Goal: Check status: Check status

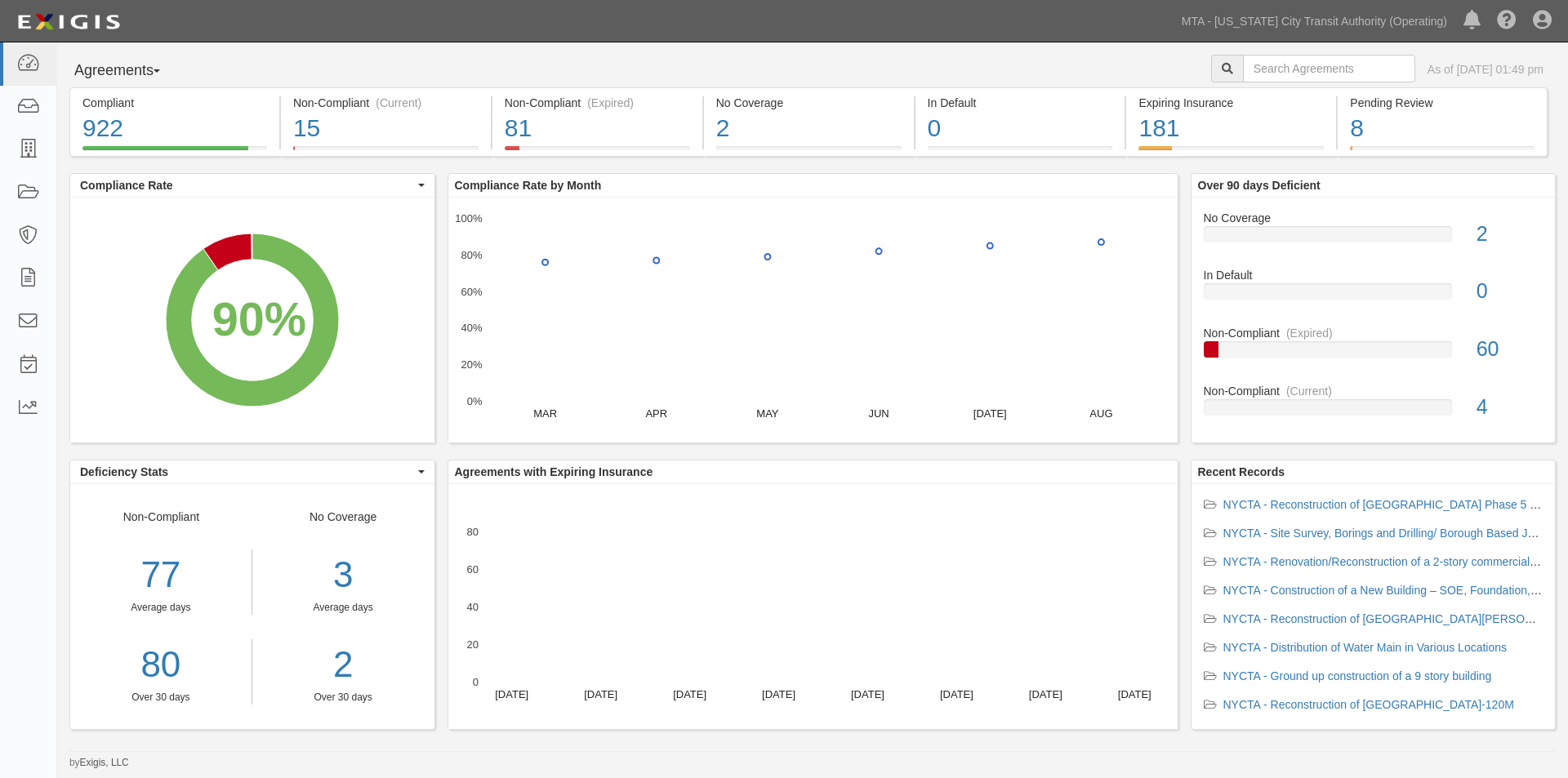
click at [692, 173] on div "Compliance Rate by Month MAR APR MAY JUN JUL AUG 0% 20% 40% 60% 80% 100% X Comp…" at bounding box center [813, 308] width 731 height 271
click at [1334, 68] on input "text" at bounding box center [1329, 68] width 173 height 28
type input "71813"
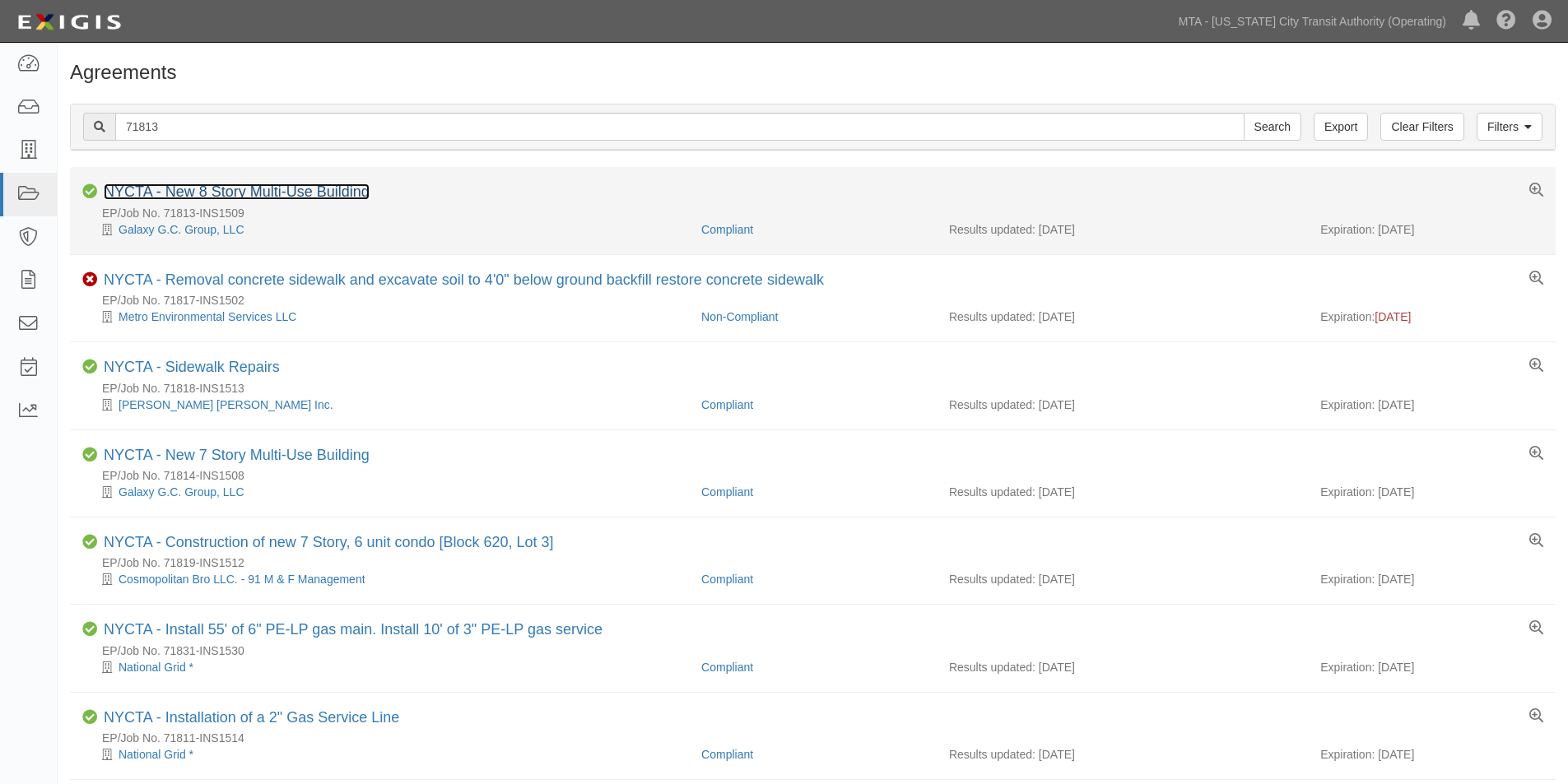
click at [324, 192] on link "NYCTA - New 8 Story Multi-Use Building" at bounding box center [236, 191] width 266 height 16
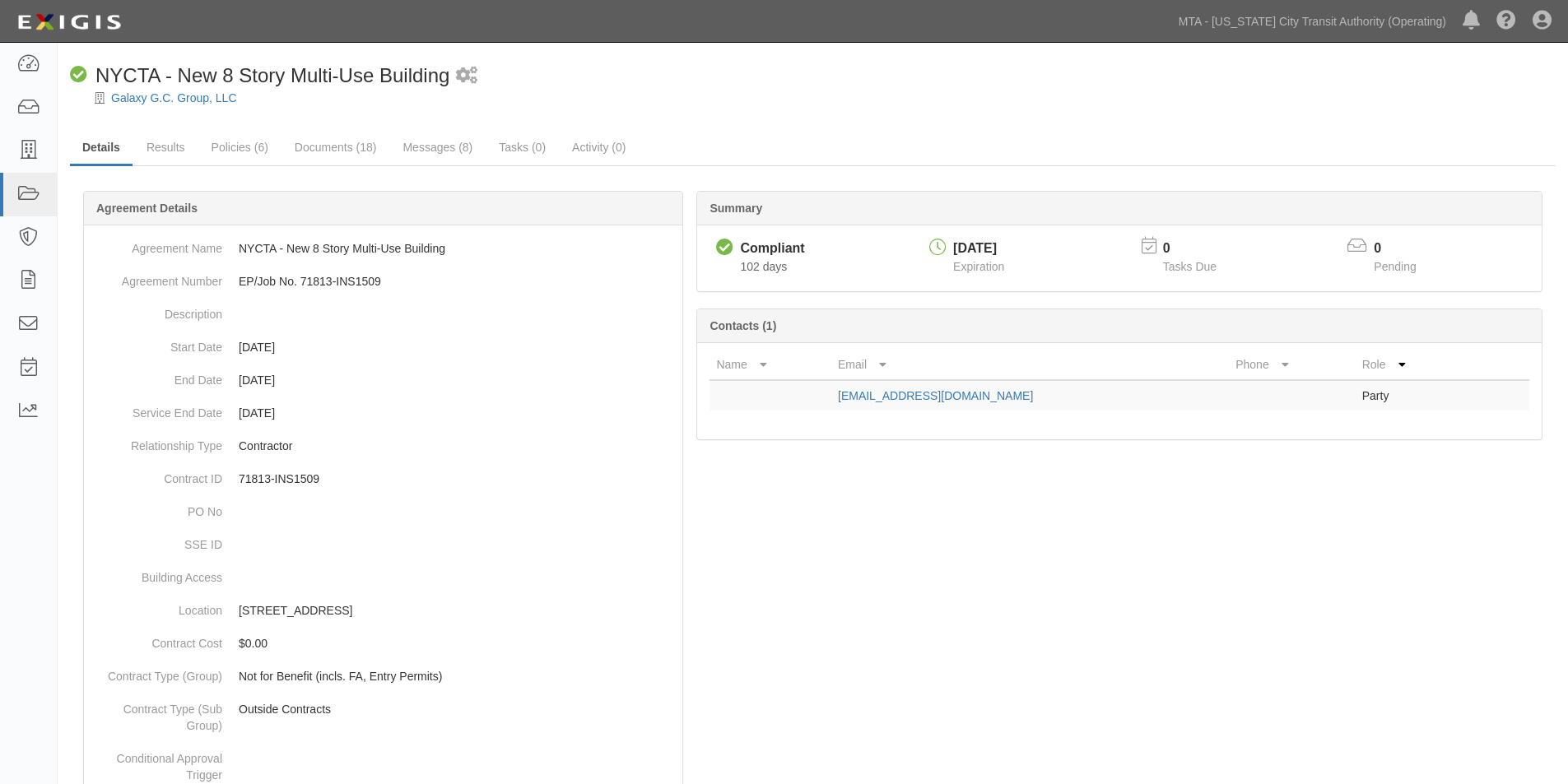
drag, startPoint x: 787, startPoint y: 154, endPoint x: 714, endPoint y: 146, distance: 73.4
click at [714, 146] on ul "Details Results Policies (6) Documents (18) Messages (8) Tasks (0) Activity (0)" at bounding box center [812, 148] width 1485 height 35
drag, startPoint x: 1086, startPoint y: 543, endPoint x: 874, endPoint y: 528, distance: 212.5
click at [188, 147] on link "Results" at bounding box center [166, 148] width 64 height 35
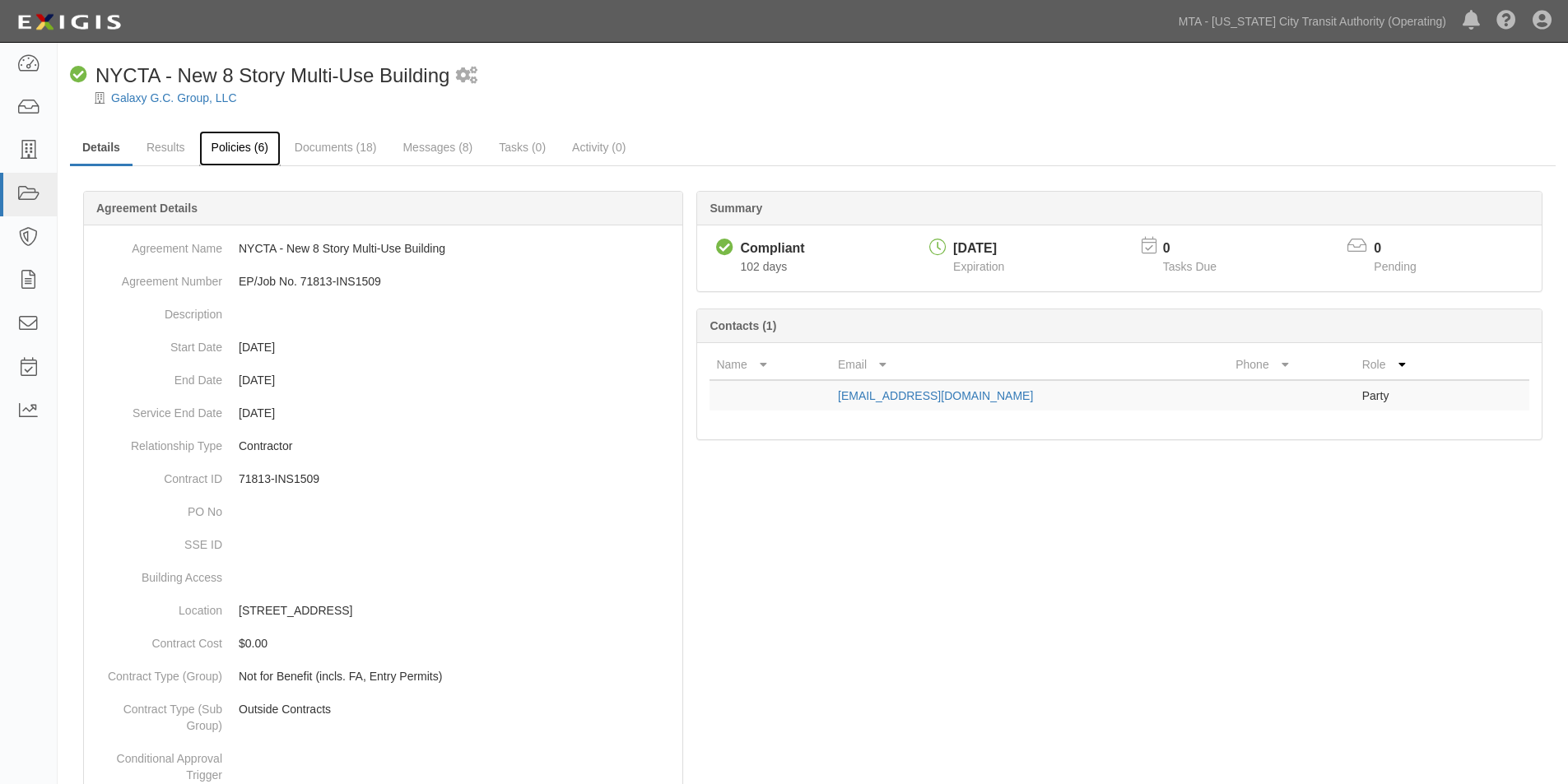
click at [244, 144] on link "Policies (6)" at bounding box center [239, 148] width 82 height 35
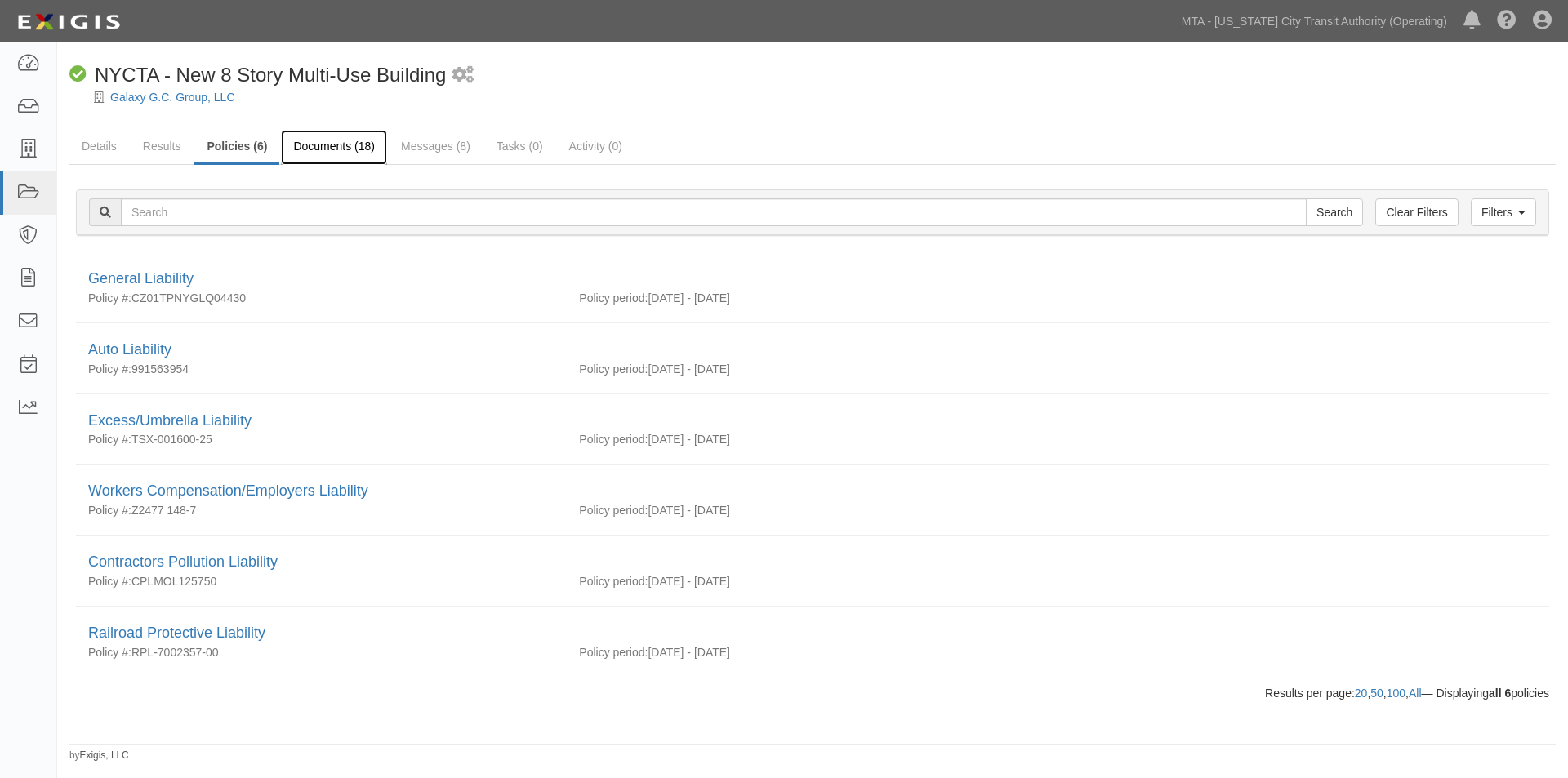
click at [347, 144] on link "Documents (18)" at bounding box center [334, 147] width 106 height 35
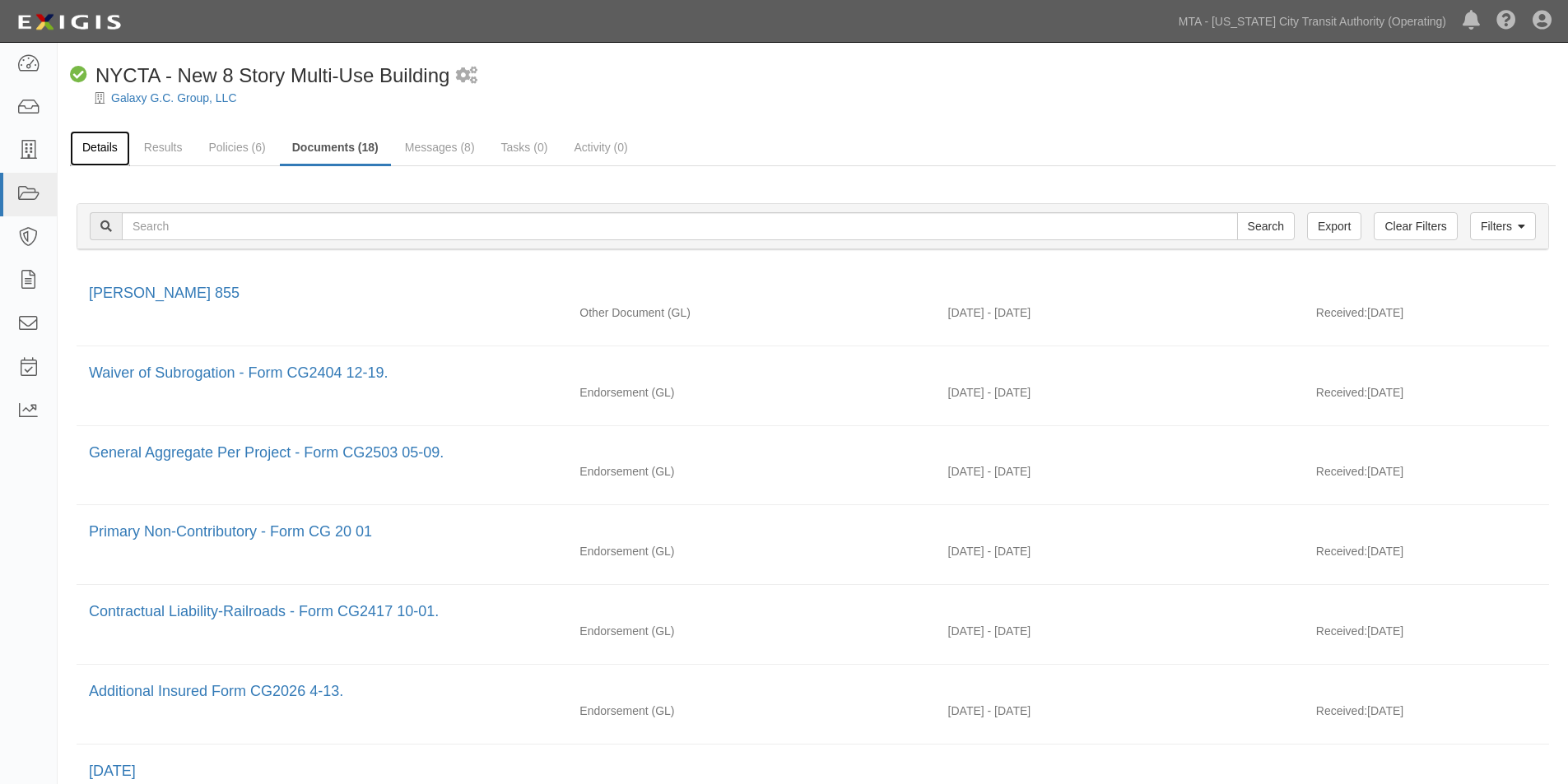
click at [103, 145] on link "Details" at bounding box center [100, 148] width 60 height 35
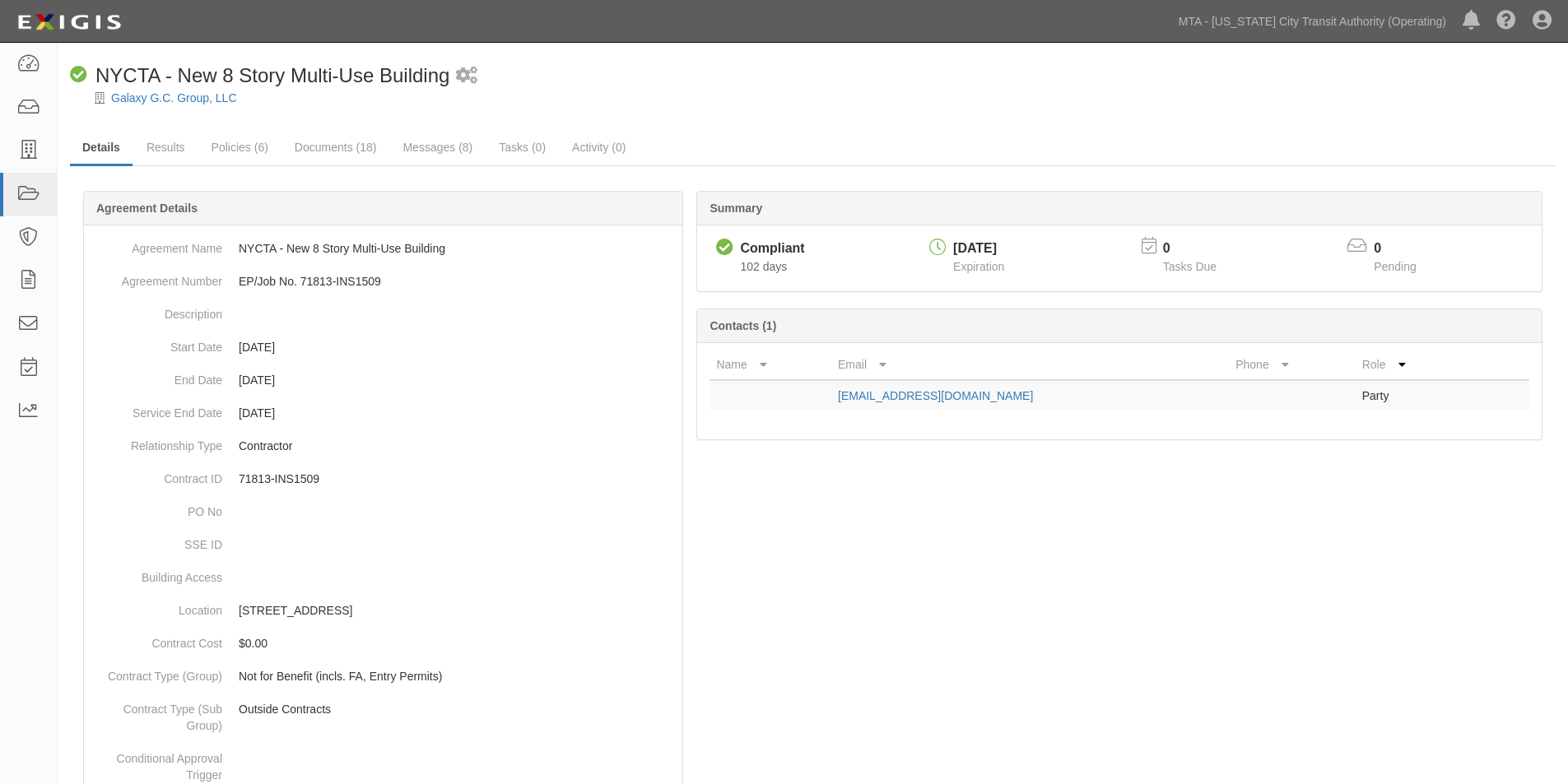
drag, startPoint x: 1022, startPoint y: 622, endPoint x: 756, endPoint y: 528, distance: 282.1
click at [161, 145] on link "Results" at bounding box center [166, 148] width 64 height 35
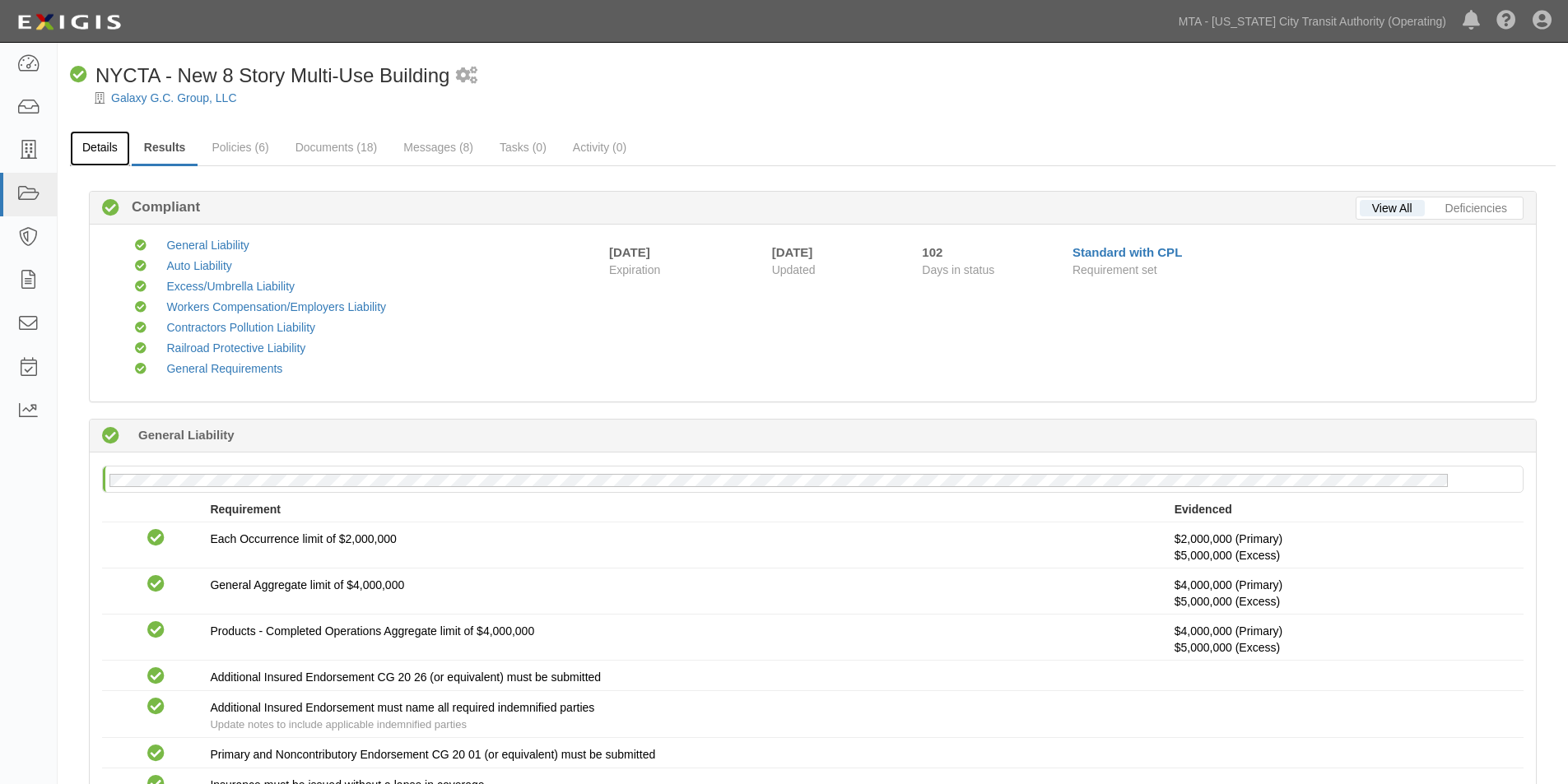
click at [113, 153] on link "Details" at bounding box center [100, 148] width 60 height 35
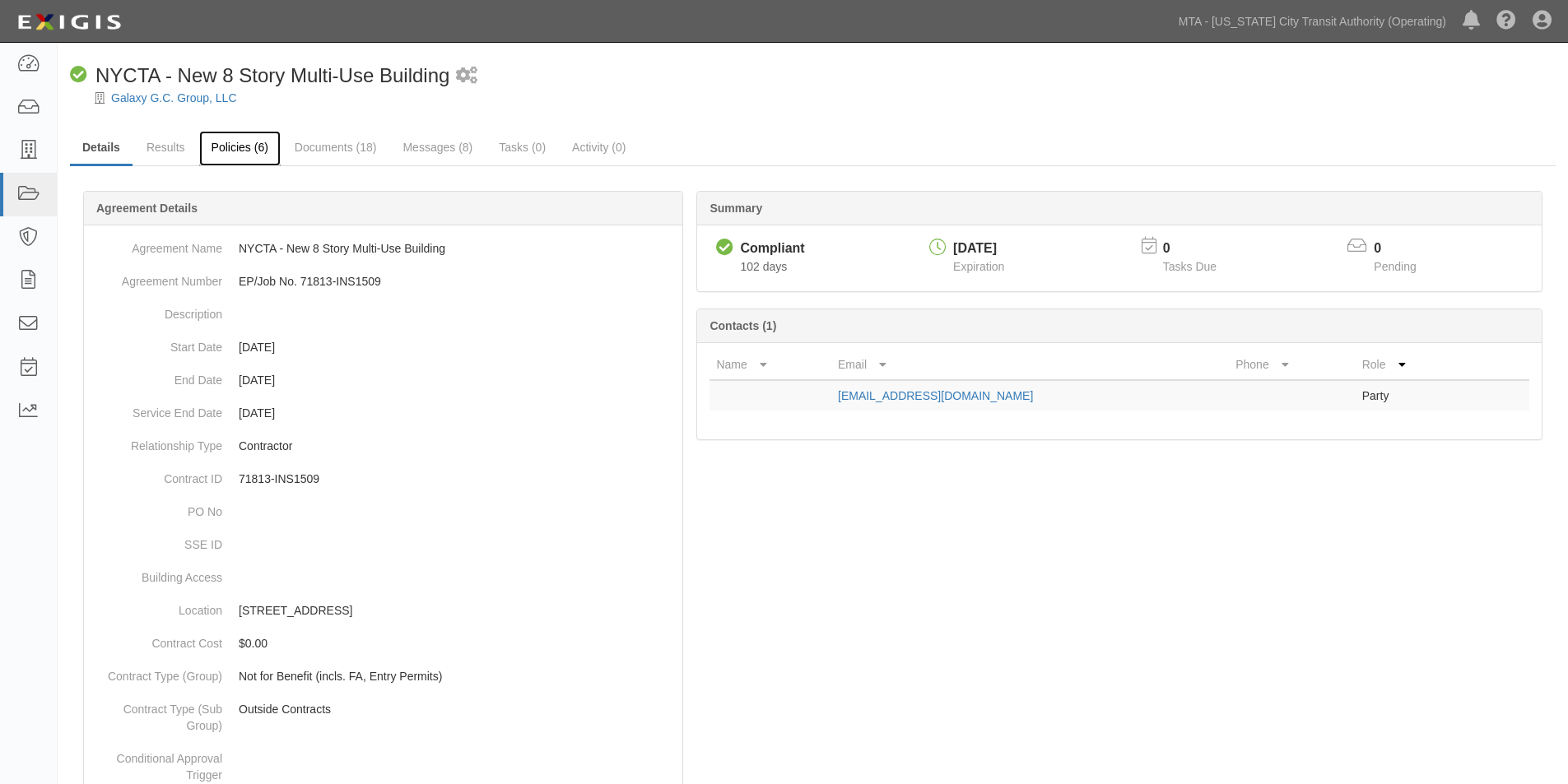
click at [256, 140] on link "Policies (6)" at bounding box center [239, 148] width 82 height 35
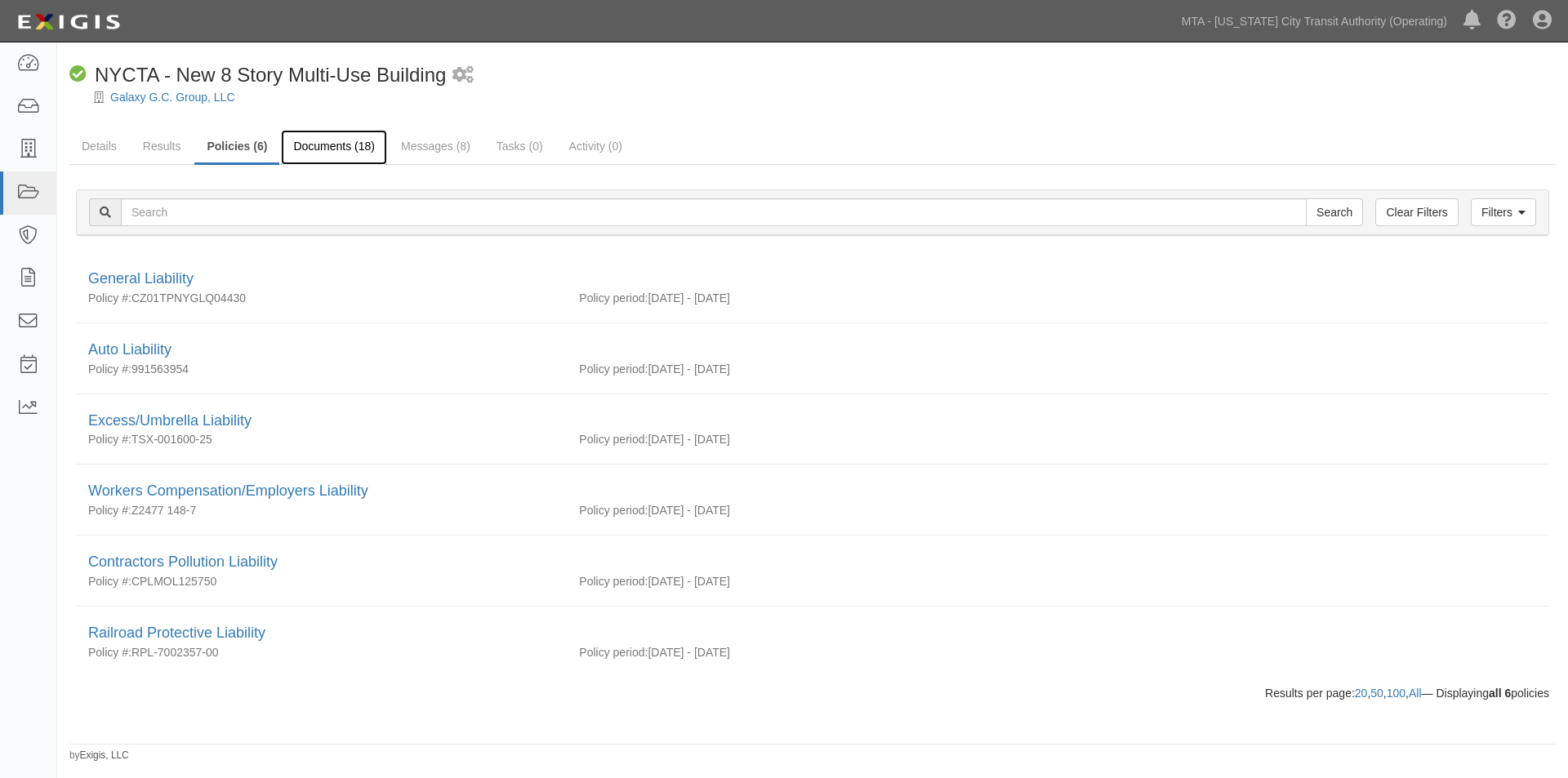
click at [290, 148] on link "Documents (18)" at bounding box center [334, 147] width 106 height 35
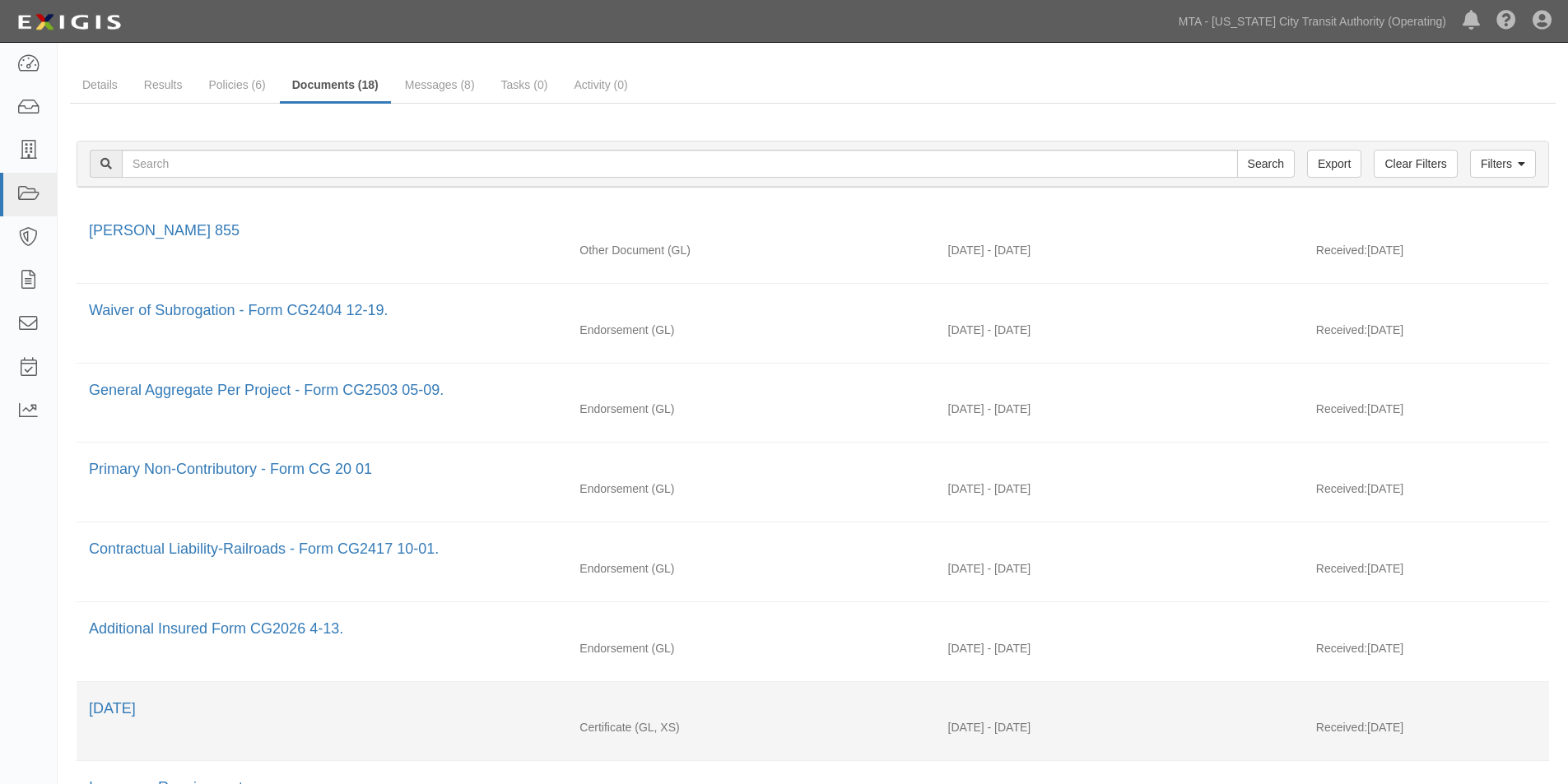
scroll to position [411, 0]
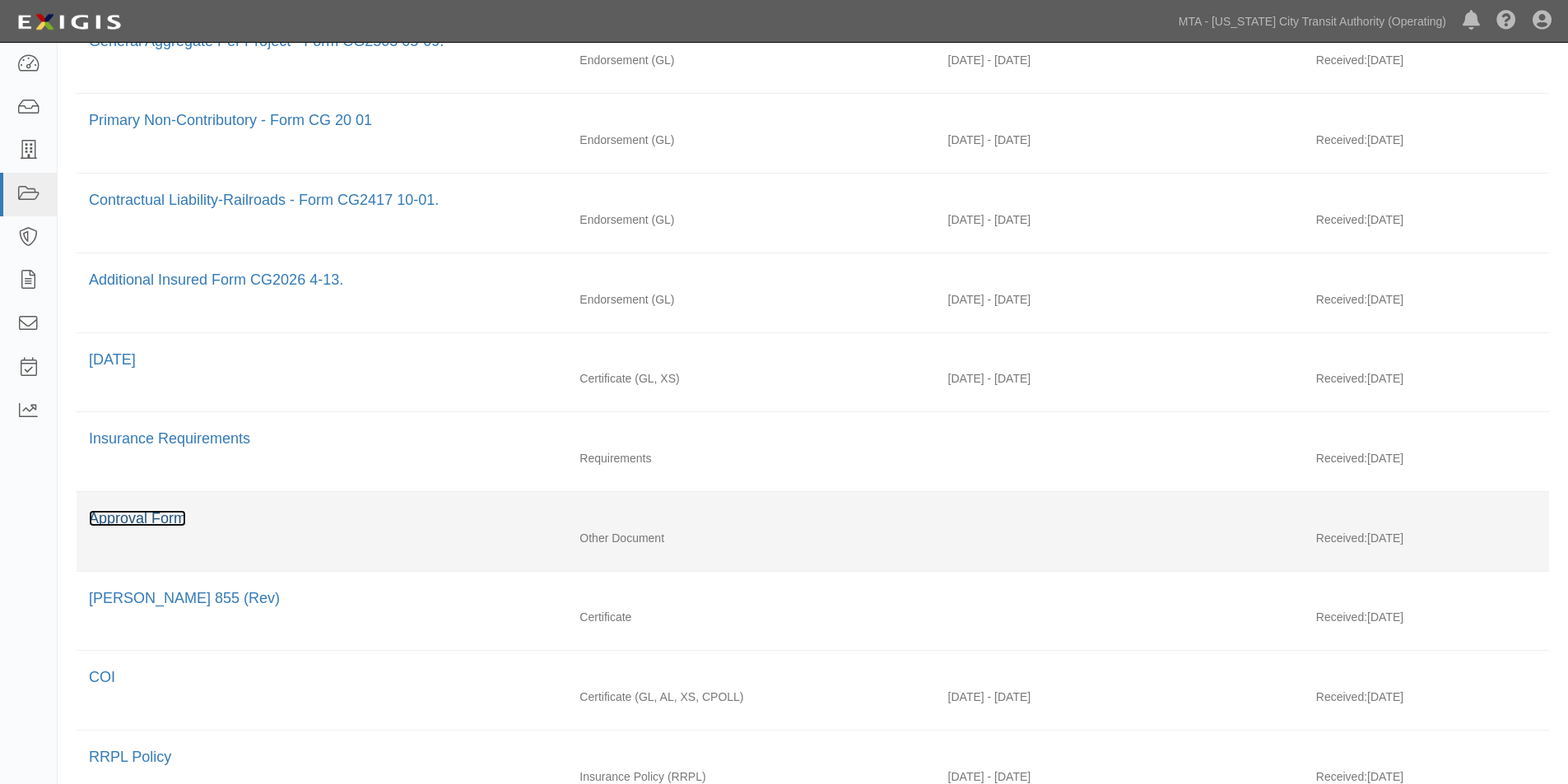
click at [134, 519] on link "Approval Form" at bounding box center [137, 518] width 97 height 16
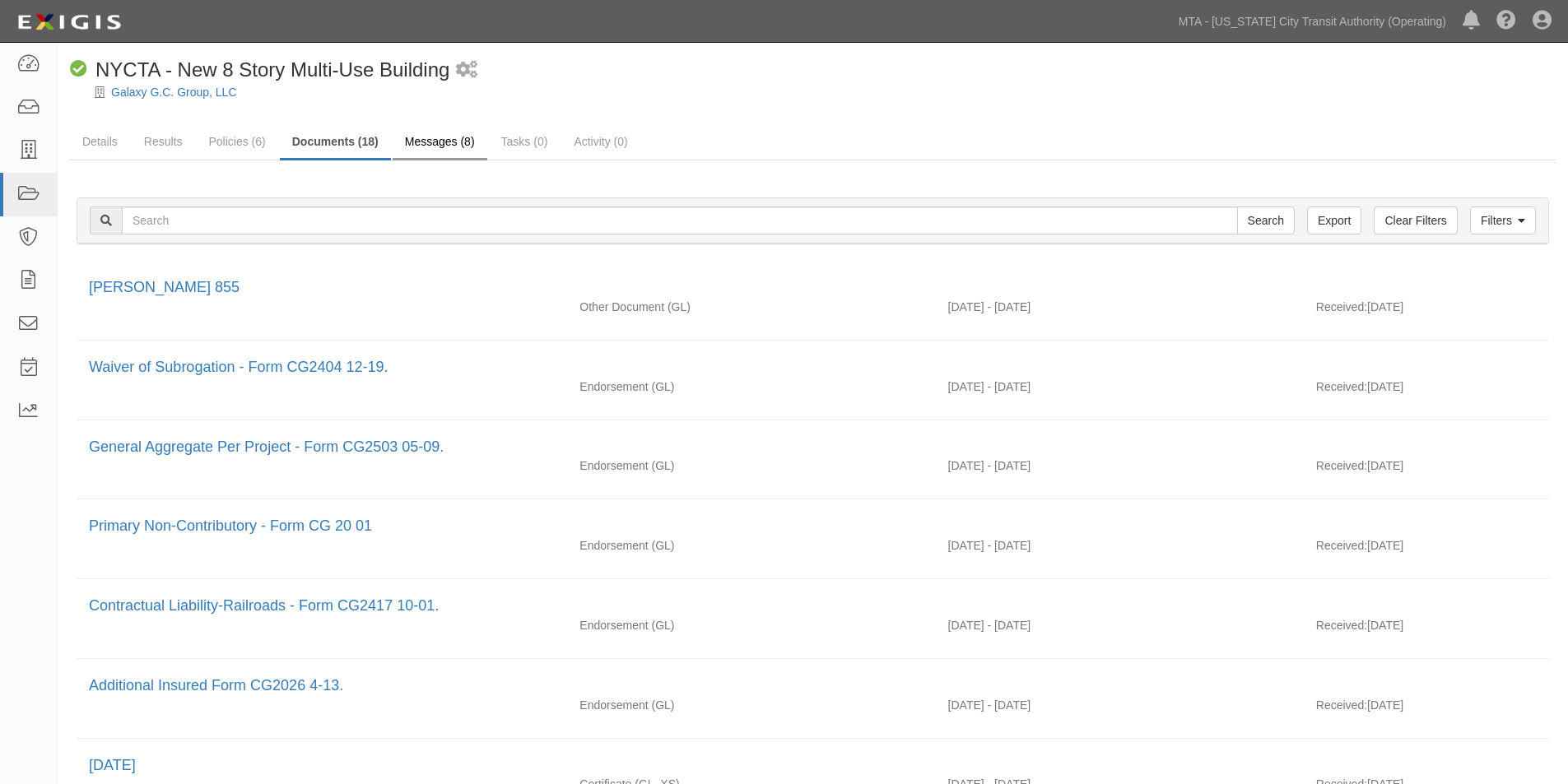
scroll to position [0, 0]
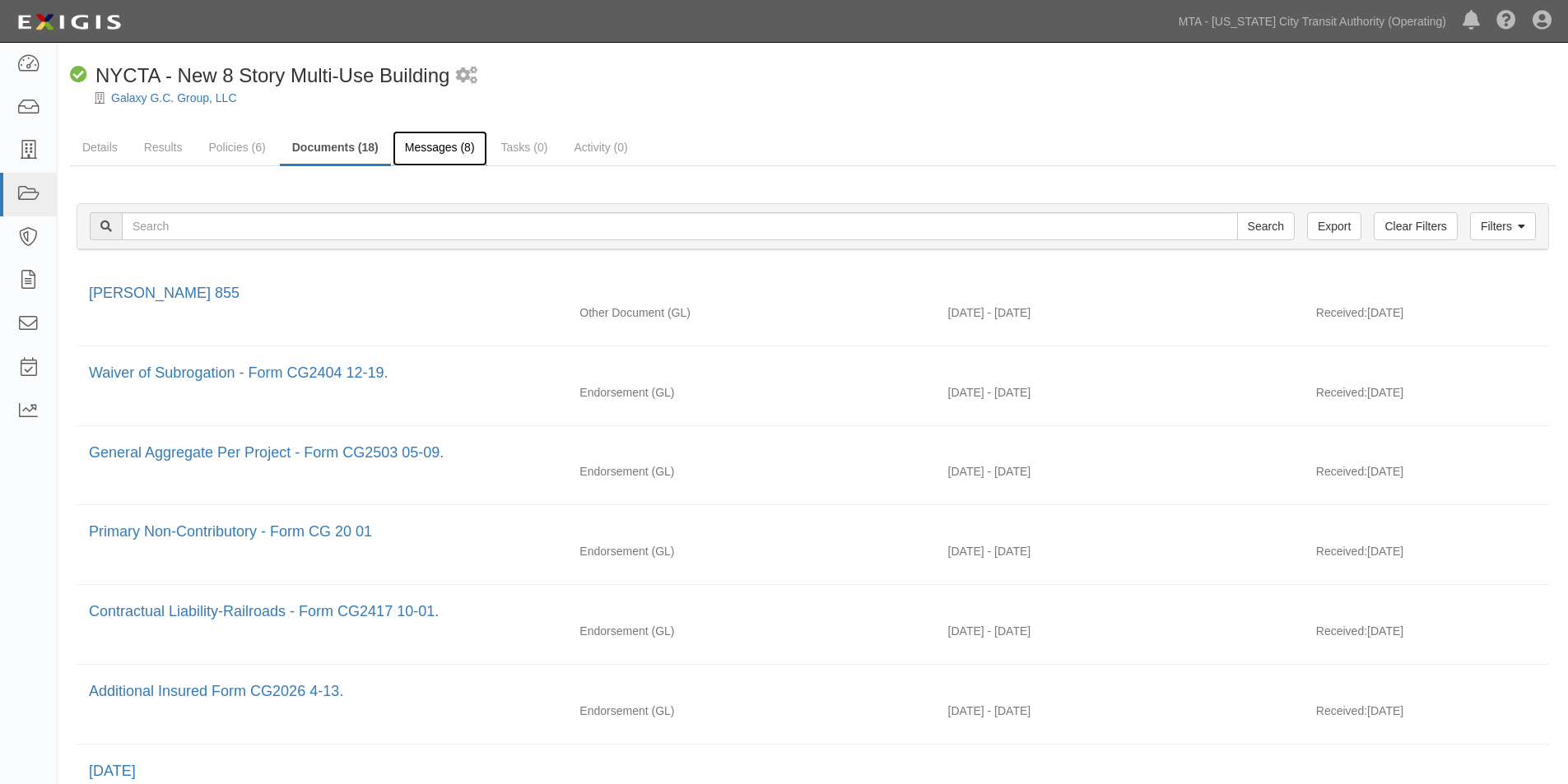
click at [437, 146] on link "Messages (8)" at bounding box center [440, 148] width 95 height 35
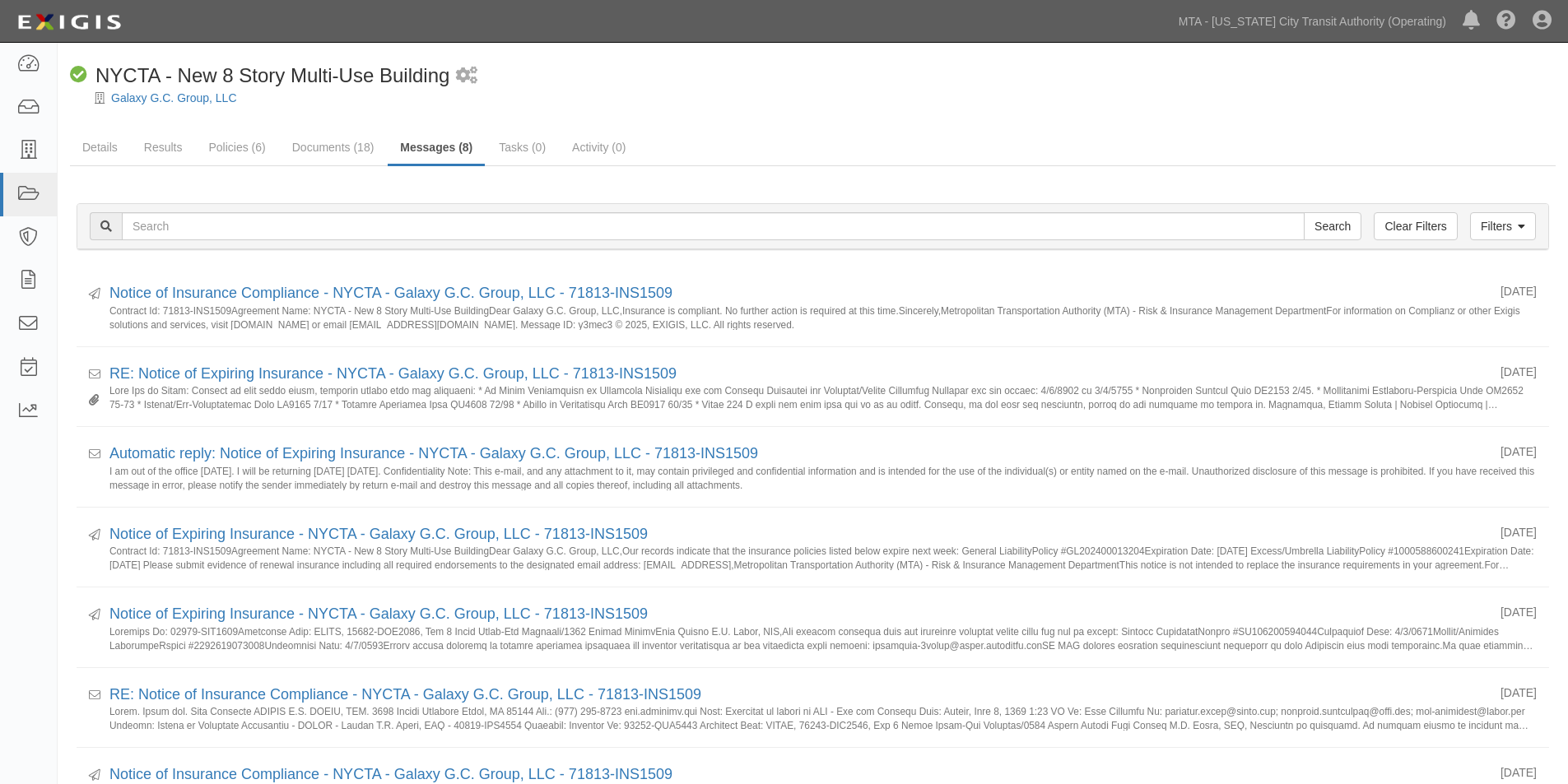
drag, startPoint x: 756, startPoint y: 108, endPoint x: 741, endPoint y: 98, distance: 18.0
click at [741, 98] on div "Galaxy G.C. Group, LLC" at bounding box center [825, 97] width 1485 height 16
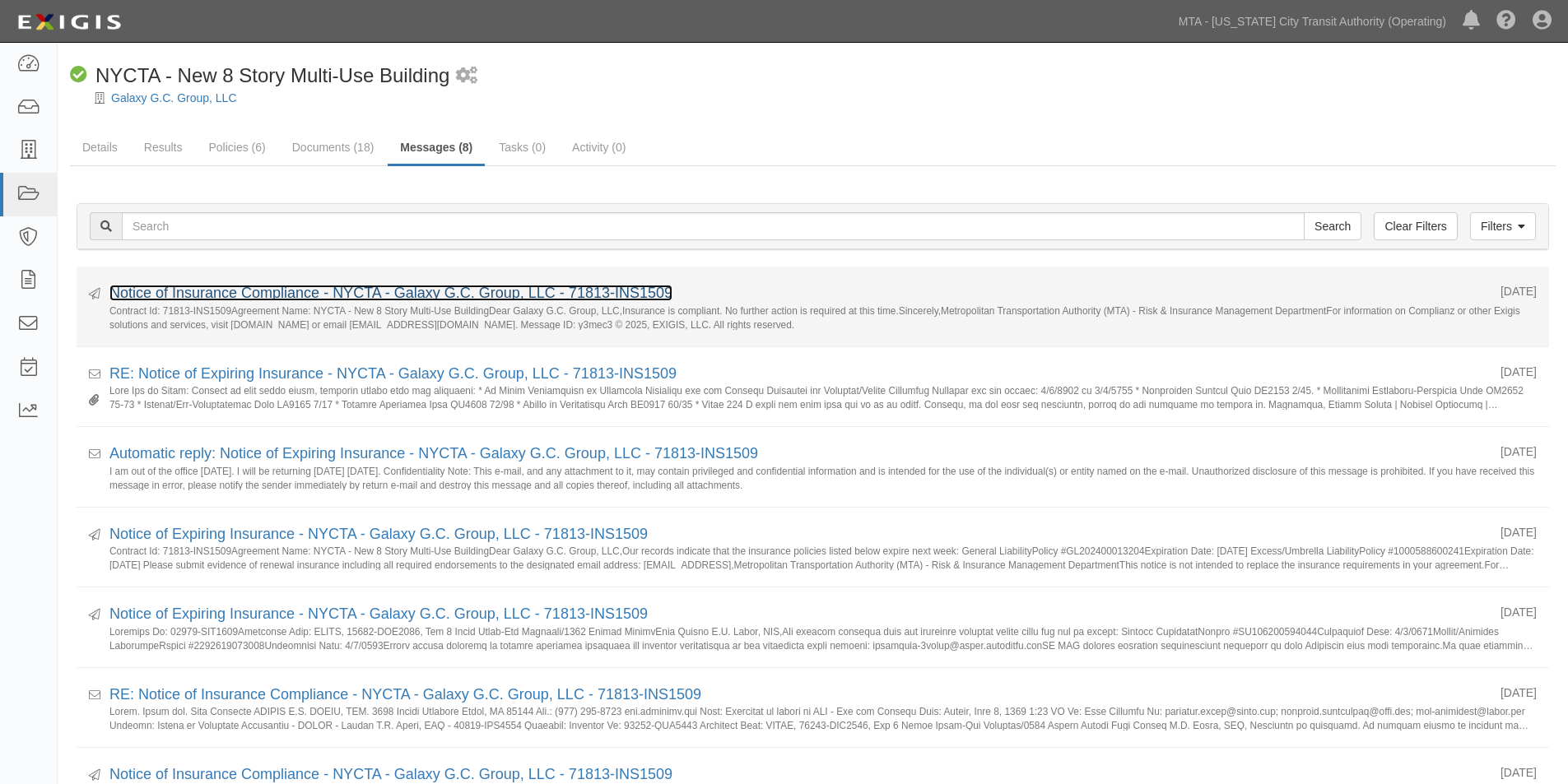
click at [444, 288] on link "Notice of Insurance Compliance - NYCTA - Galaxy G.C. Group, LLC - 71813-INS1509" at bounding box center [391, 293] width 563 height 16
click at [318, 297] on link "Notice of Insurance Compliance - NYCTA - Galaxy G.C. Group, LLC - 71813-INS1509" at bounding box center [391, 293] width 563 height 16
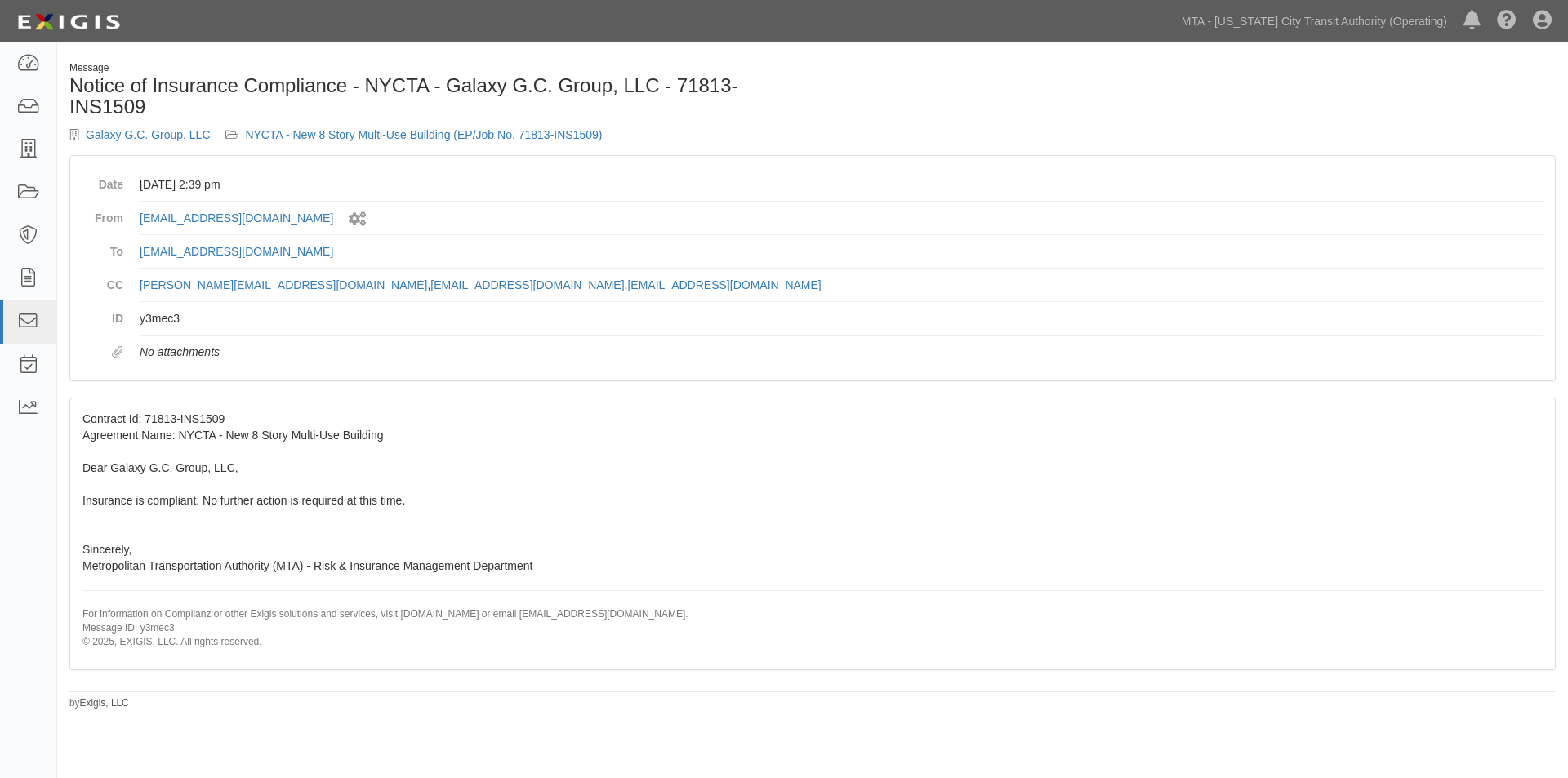
drag, startPoint x: 382, startPoint y: 496, endPoint x: 327, endPoint y: 494, distance: 55.0
click at [327, 494] on span "Contract Id: 71813-INS1509 Agreement Name: NYCTA - New 8 Story Multi-Use Buildi…" at bounding box center [813, 530] width 1460 height 237
click at [265, 485] on div "Contract Id: 71813-INS1509 Agreement Name: NYCTA - New 8 Story Multi-Use Buildi…" at bounding box center [812, 534] width 1484 height 271
drag, startPoint x: 265, startPoint y: 485, endPoint x: 202, endPoint y: 474, distance: 64.0
click at [202, 474] on div "Contract Id: 71813-INS1509 Agreement Name: NYCTA - New 8 Story Multi-Use Buildi…" at bounding box center [812, 534] width 1484 height 271
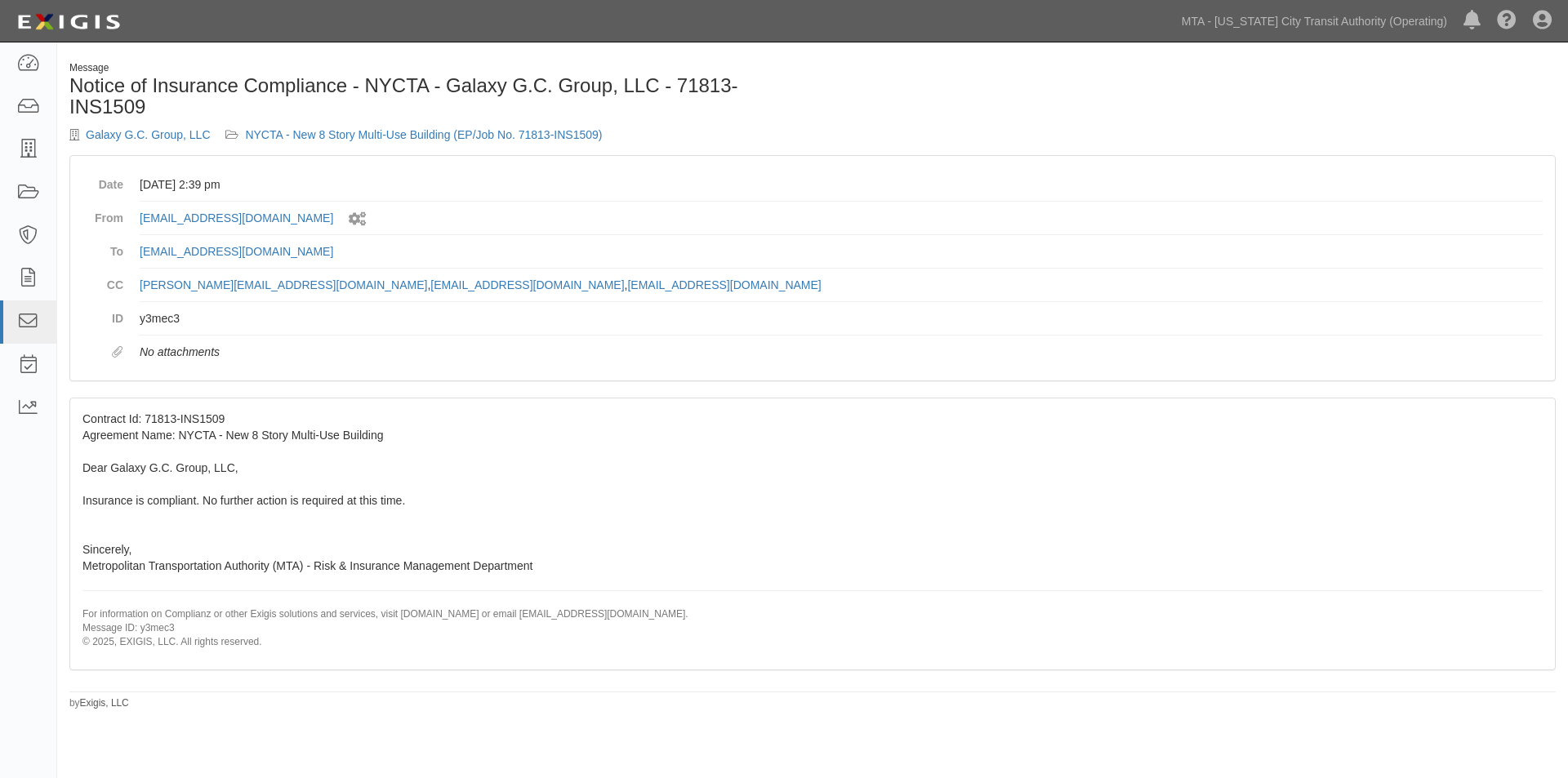
click at [259, 516] on div "Contract Id: 71813-INS1509 Agreement Name: NYCTA - New 8 Story Multi-Use Buildi…" at bounding box center [812, 534] width 1484 height 271
drag, startPoint x: 241, startPoint y: 500, endPoint x: 194, endPoint y: 500, distance: 47.0
click at [221, 500] on span "Contract Id: 71813-INS1509 Agreement Name: NYCTA - New 8 Story Multi-Use Buildi…" at bounding box center [813, 530] width 1460 height 237
click at [147, 494] on span "Contract Id: 71813-INS1509 Agreement Name: NYCTA - New 8 Story Multi-Use Buildi…" at bounding box center [813, 530] width 1460 height 237
click at [338, 471] on div "Contract Id: 71813-INS1509 Agreement Name: NYCTA - New 8 Story Multi-Use Buildi…" at bounding box center [812, 534] width 1484 height 271
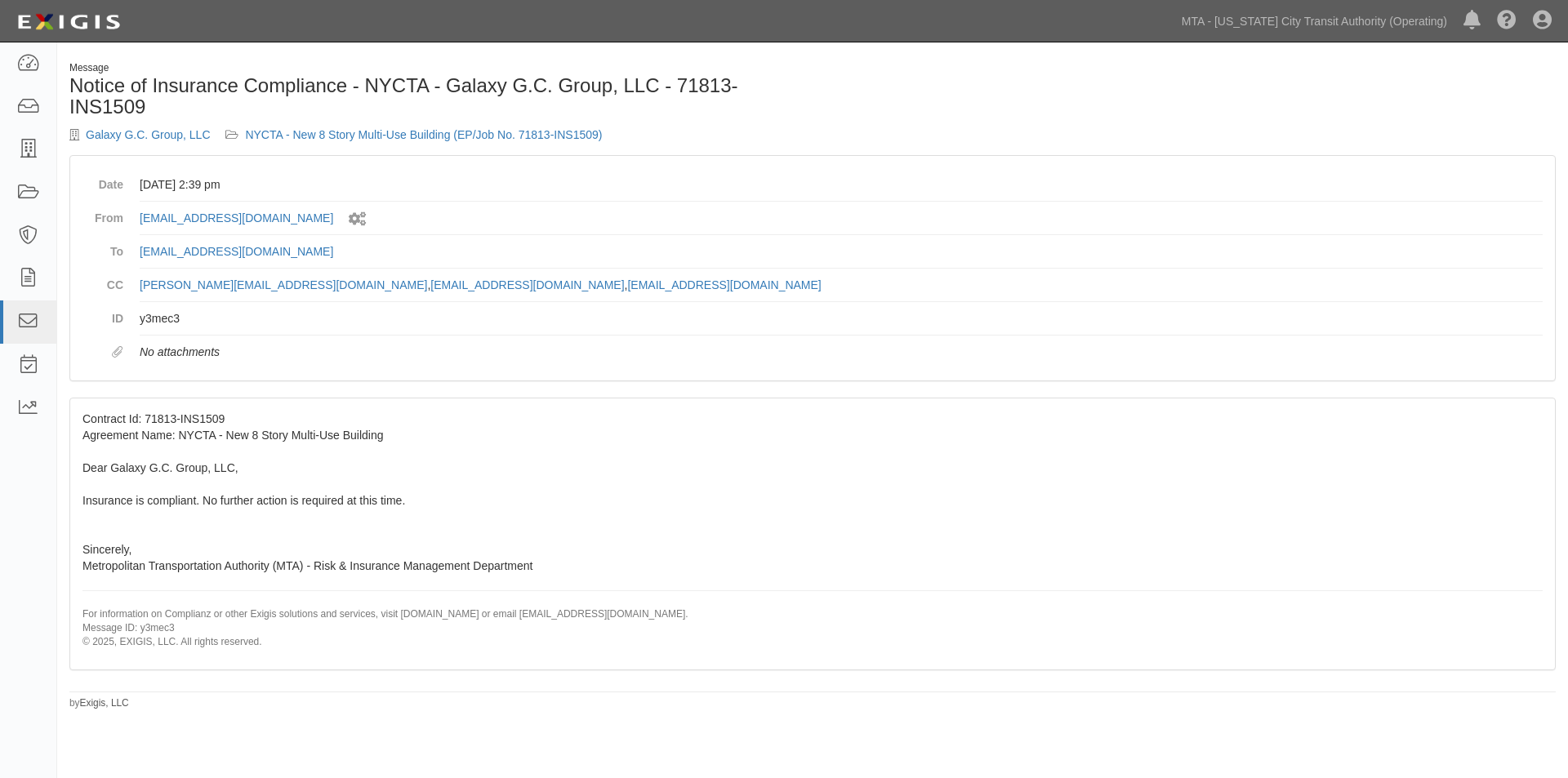
drag, startPoint x: 249, startPoint y: 477, endPoint x: 257, endPoint y: 467, distance: 12.8
